Goal: Task Accomplishment & Management: Complete application form

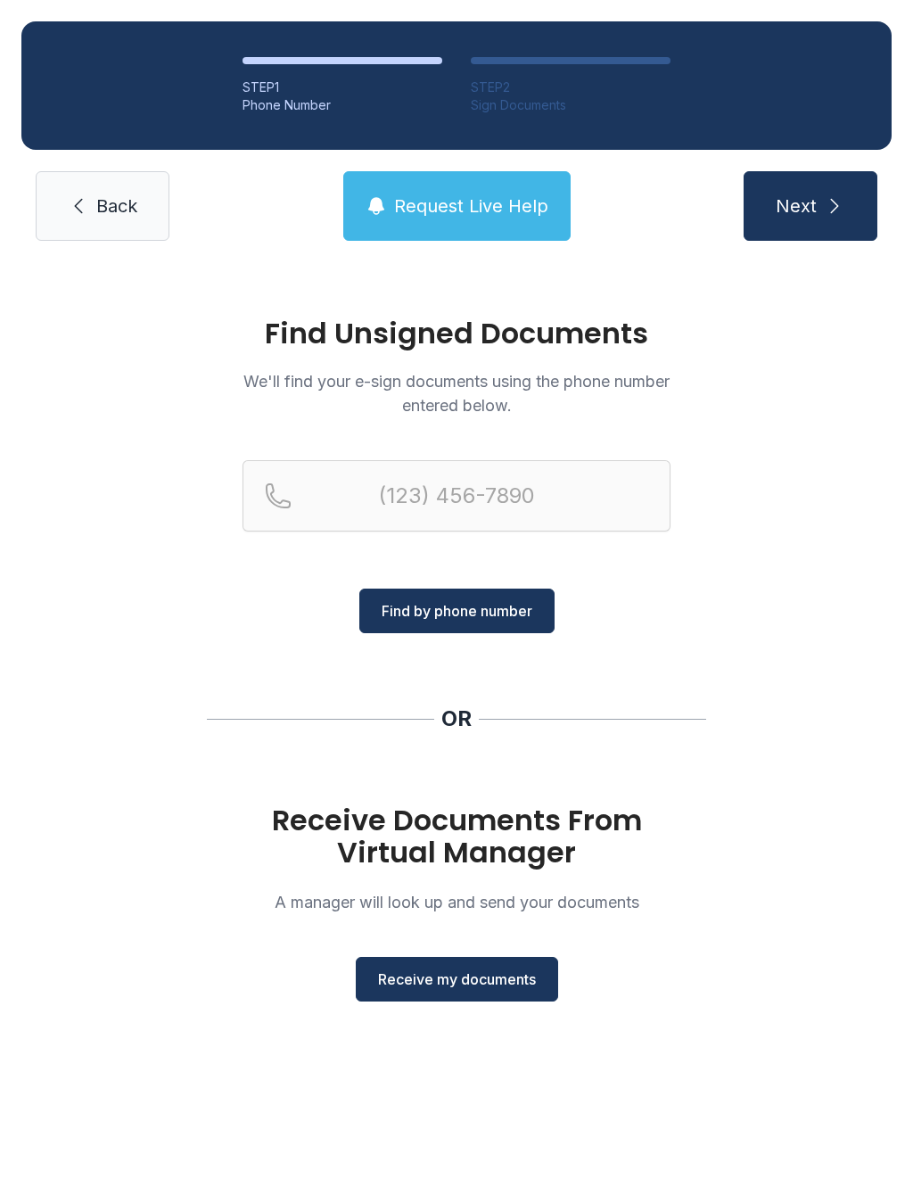
click at [492, 975] on span "Receive my documents" at bounding box center [457, 979] width 158 height 21
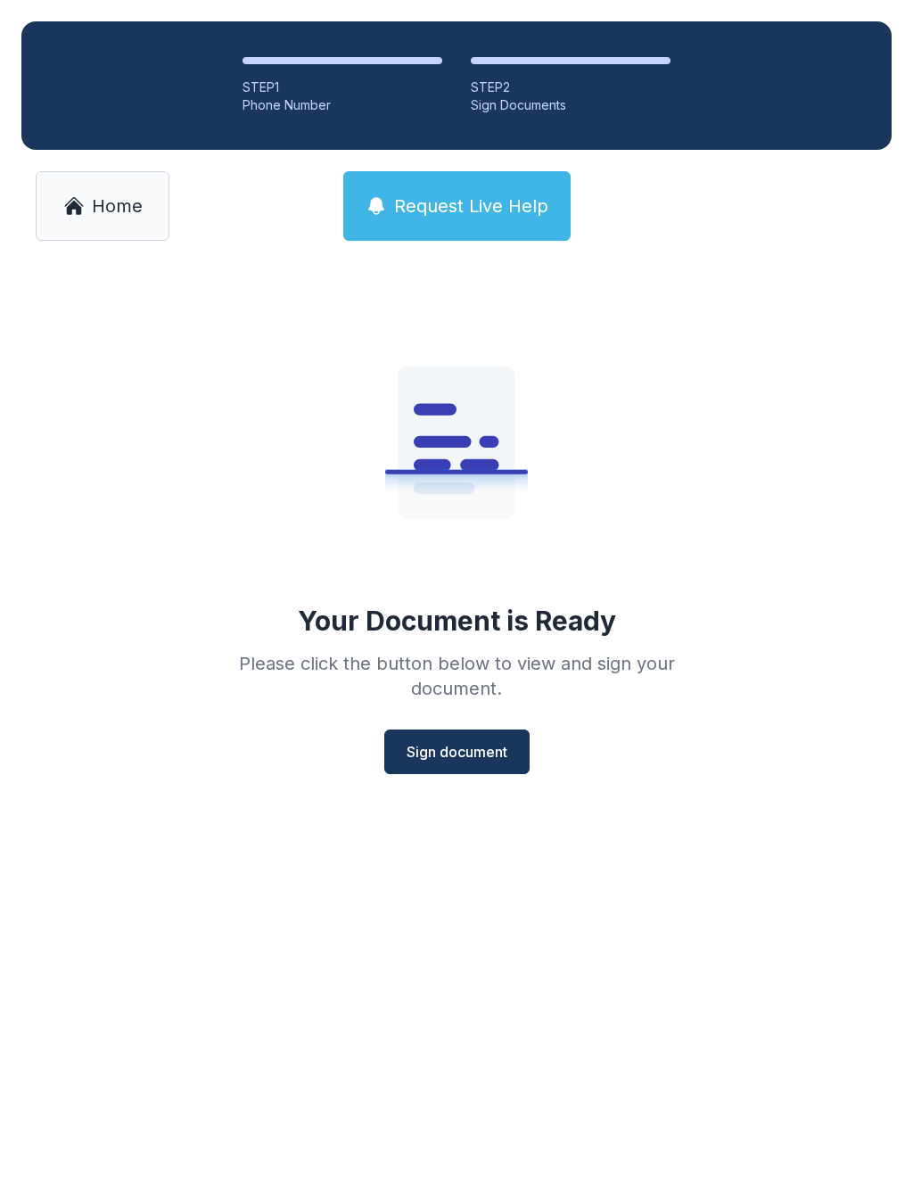
click at [474, 746] on span "Sign document" at bounding box center [457, 751] width 101 height 21
click at [116, 211] on span "Home" at bounding box center [117, 206] width 51 height 25
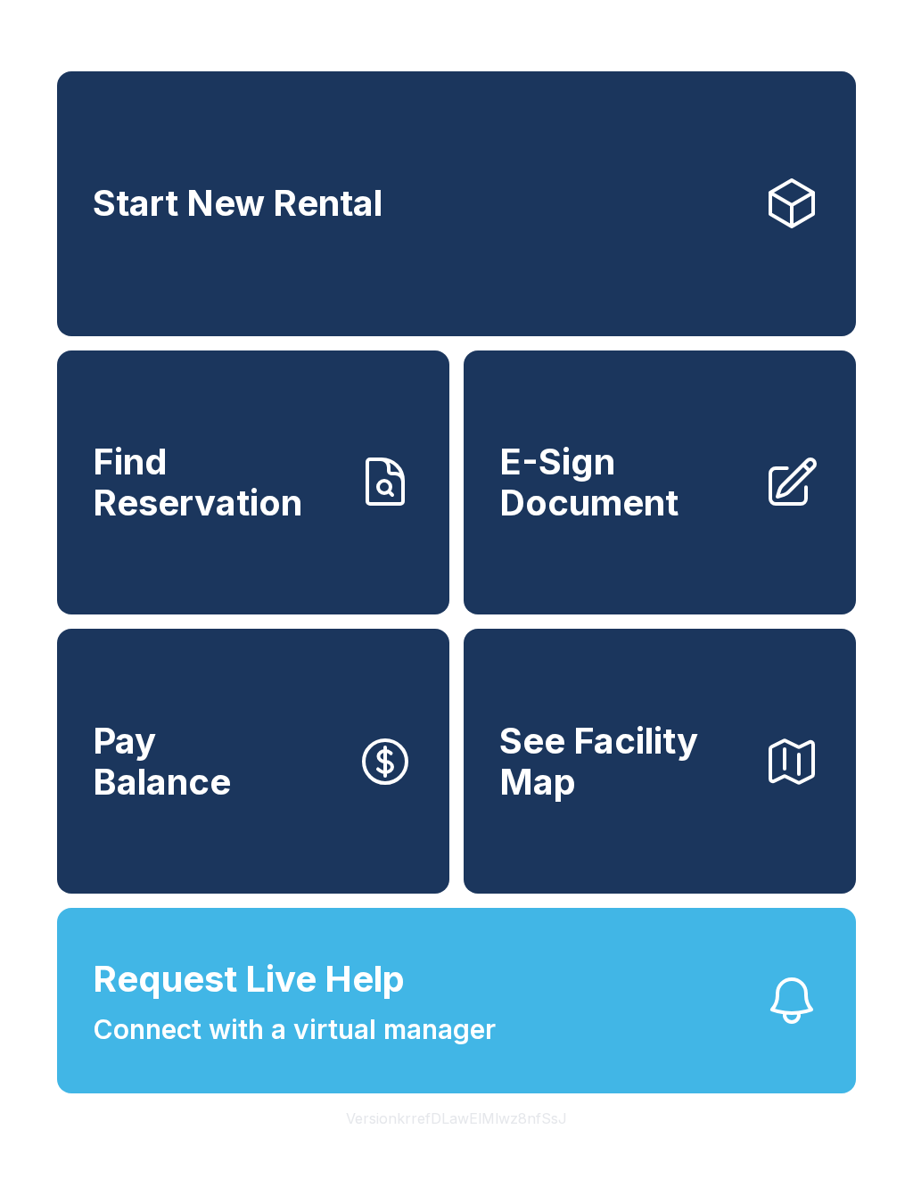
click at [707, 519] on span "E-Sign Document" at bounding box center [625, 482] width 250 height 81
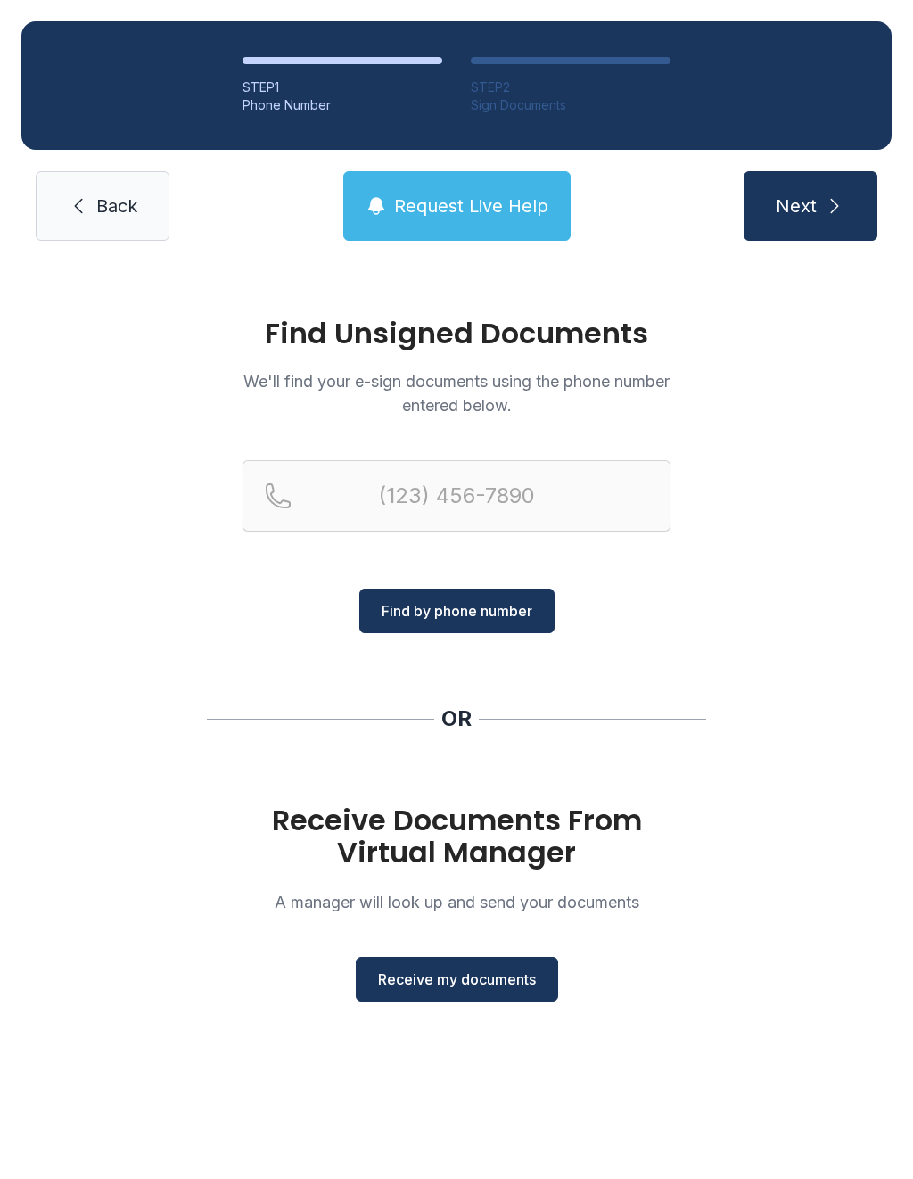
click at [483, 978] on span "Receive my documents" at bounding box center [457, 979] width 158 height 21
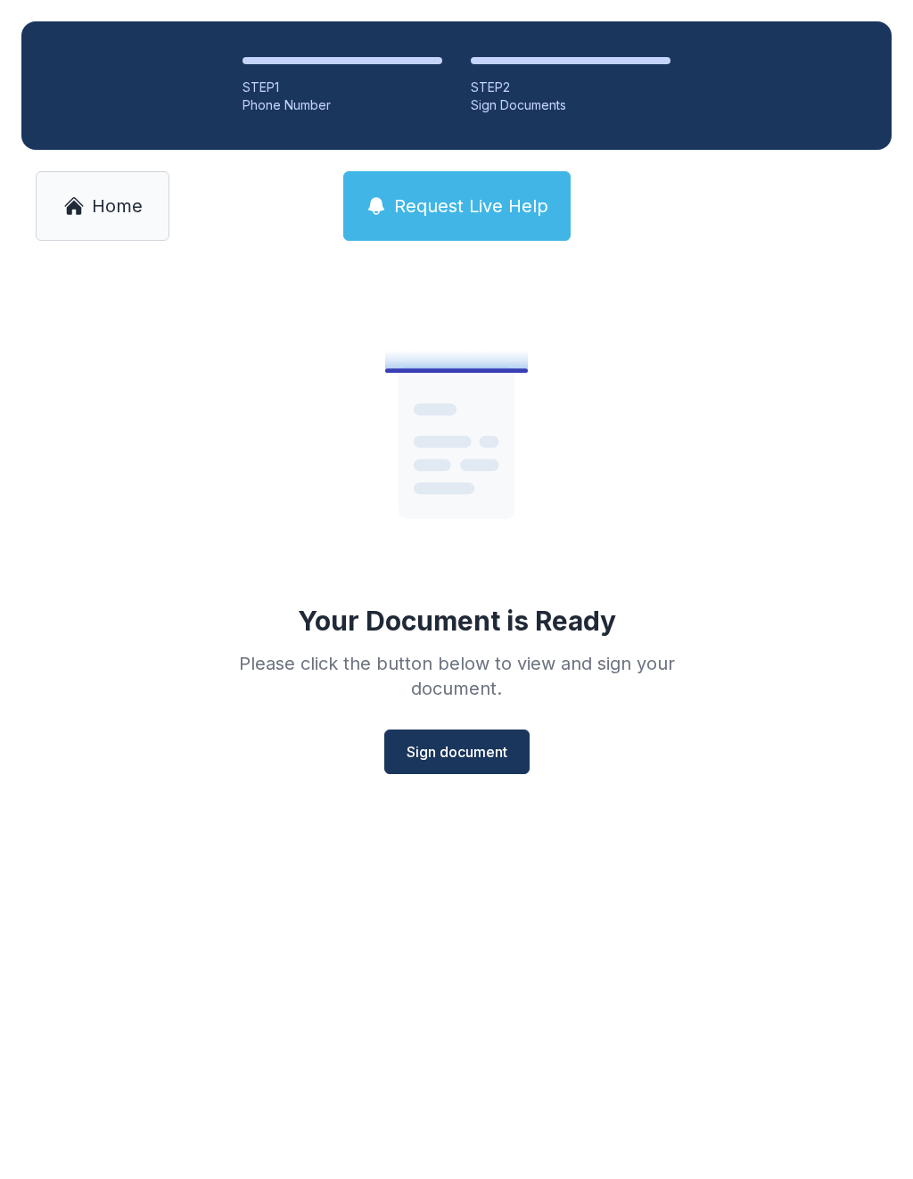
click at [484, 755] on span "Sign document" at bounding box center [457, 751] width 101 height 21
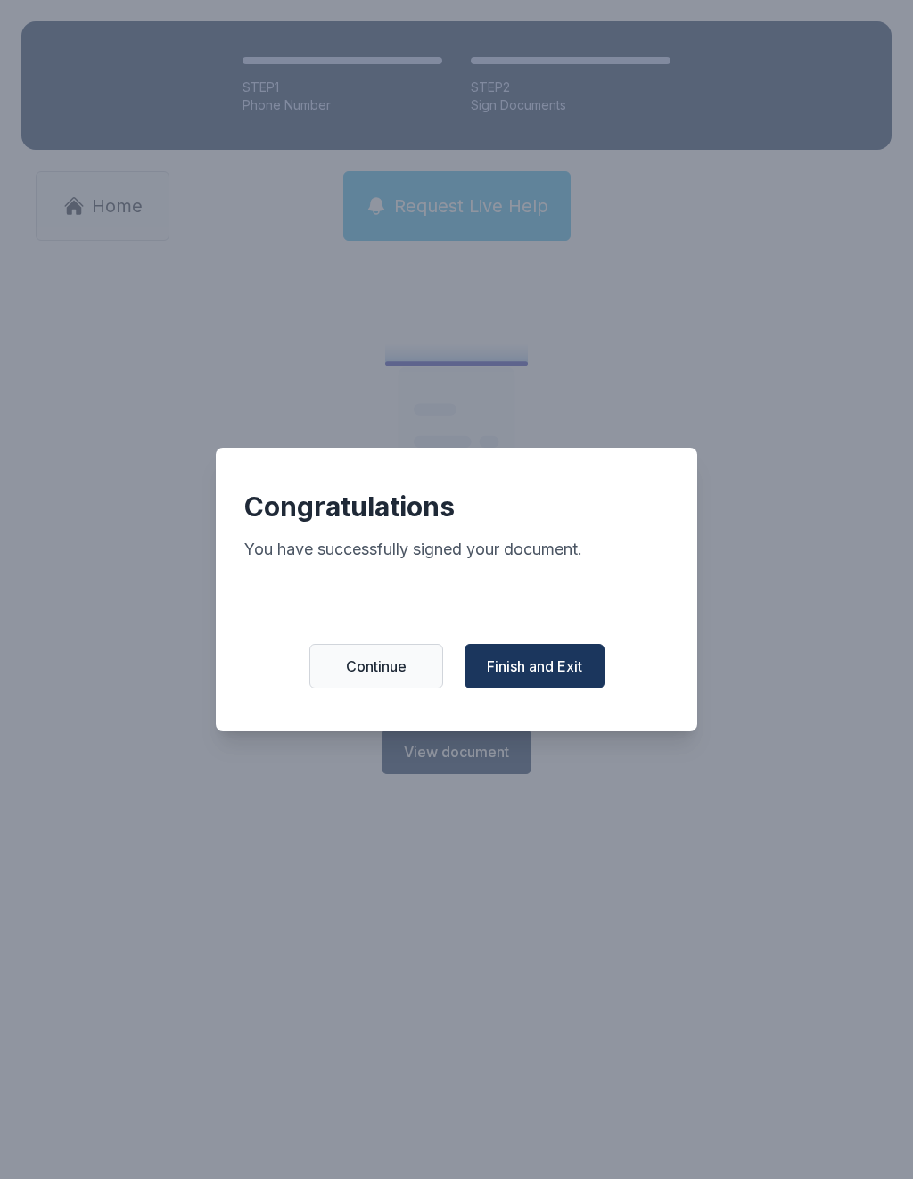
click at [560, 677] on span "Finish and Exit" at bounding box center [534, 666] width 95 height 21
